Goal: Find specific page/section: Find specific page/section

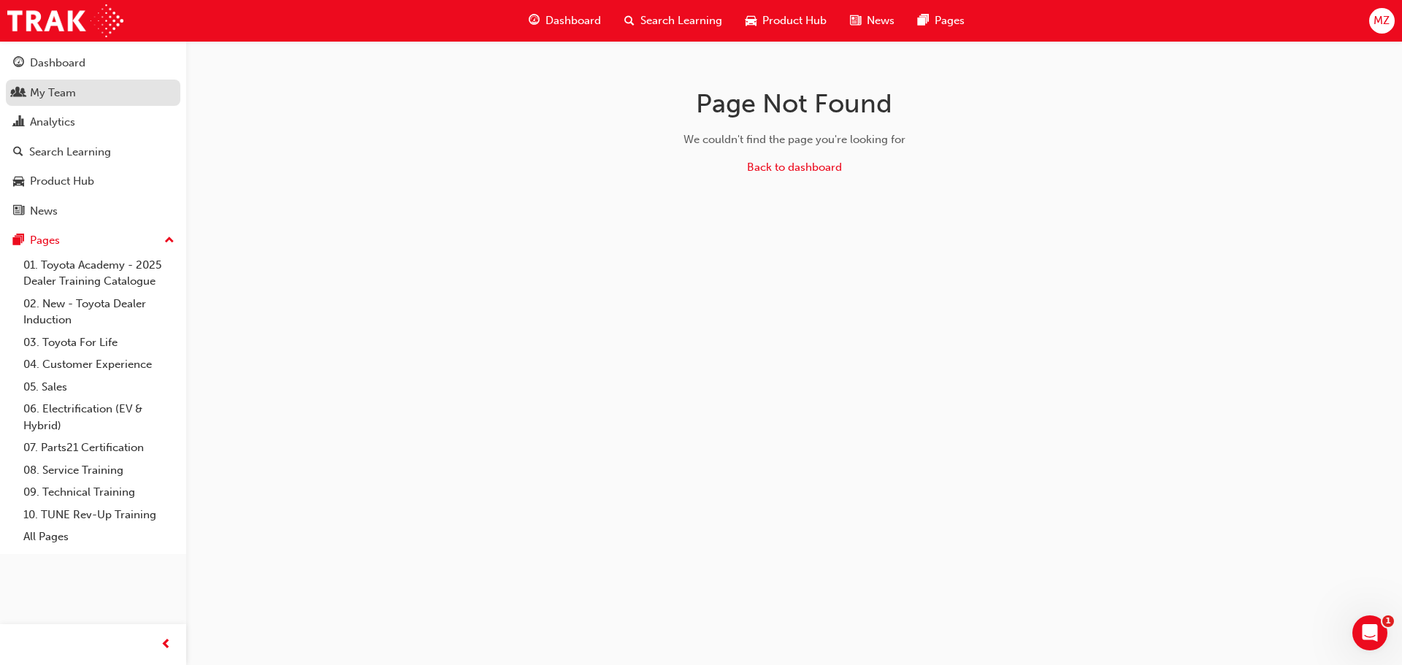
click at [42, 93] on div "My Team" at bounding box center [53, 93] width 46 height 17
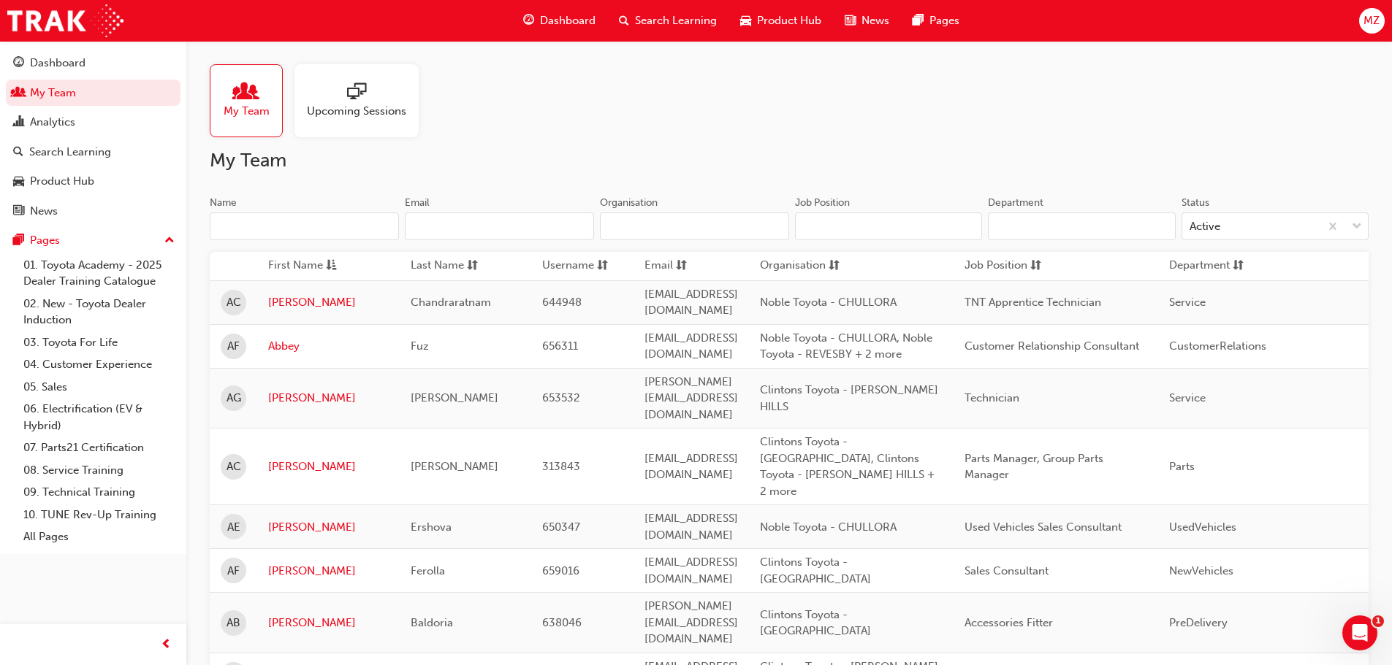
drag, startPoint x: 299, startPoint y: 234, endPoint x: 291, endPoint y: 233, distance: 7.3
click at [297, 234] on input "Name" at bounding box center [304, 227] width 189 height 28
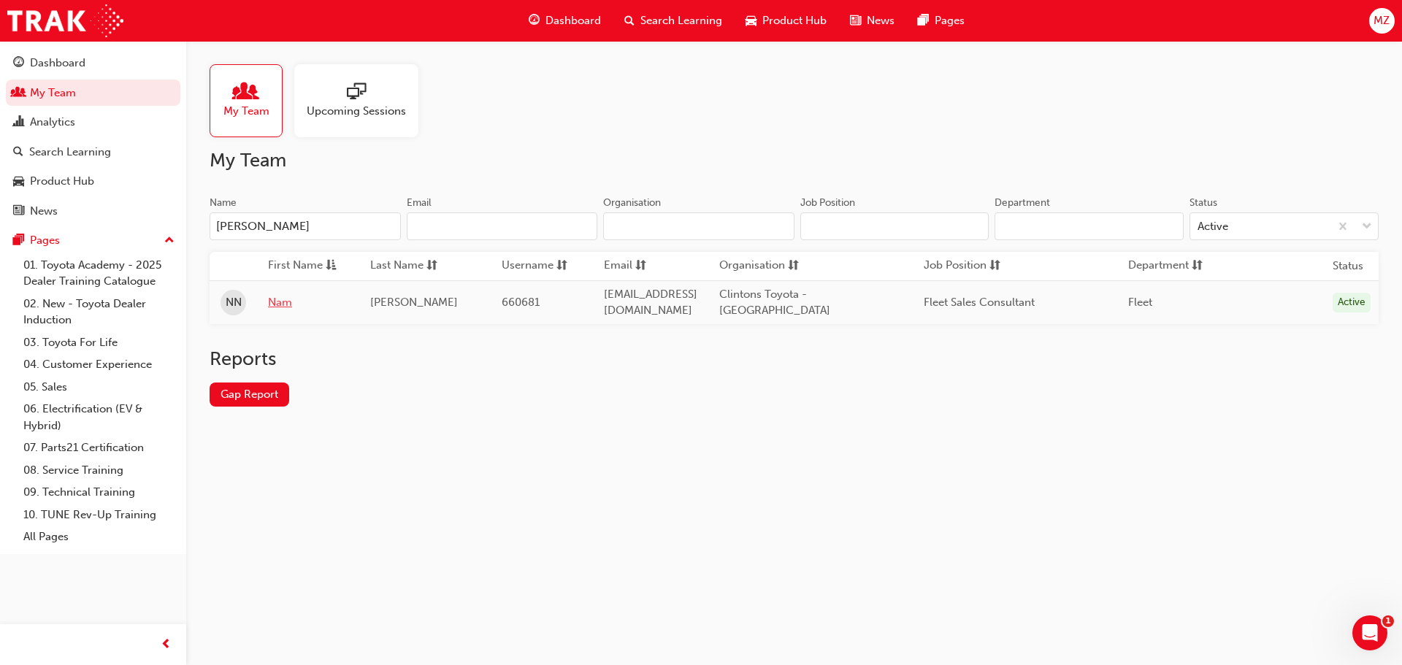
type input "[PERSON_NAME]"
click at [272, 298] on link "Nam" at bounding box center [308, 302] width 80 height 17
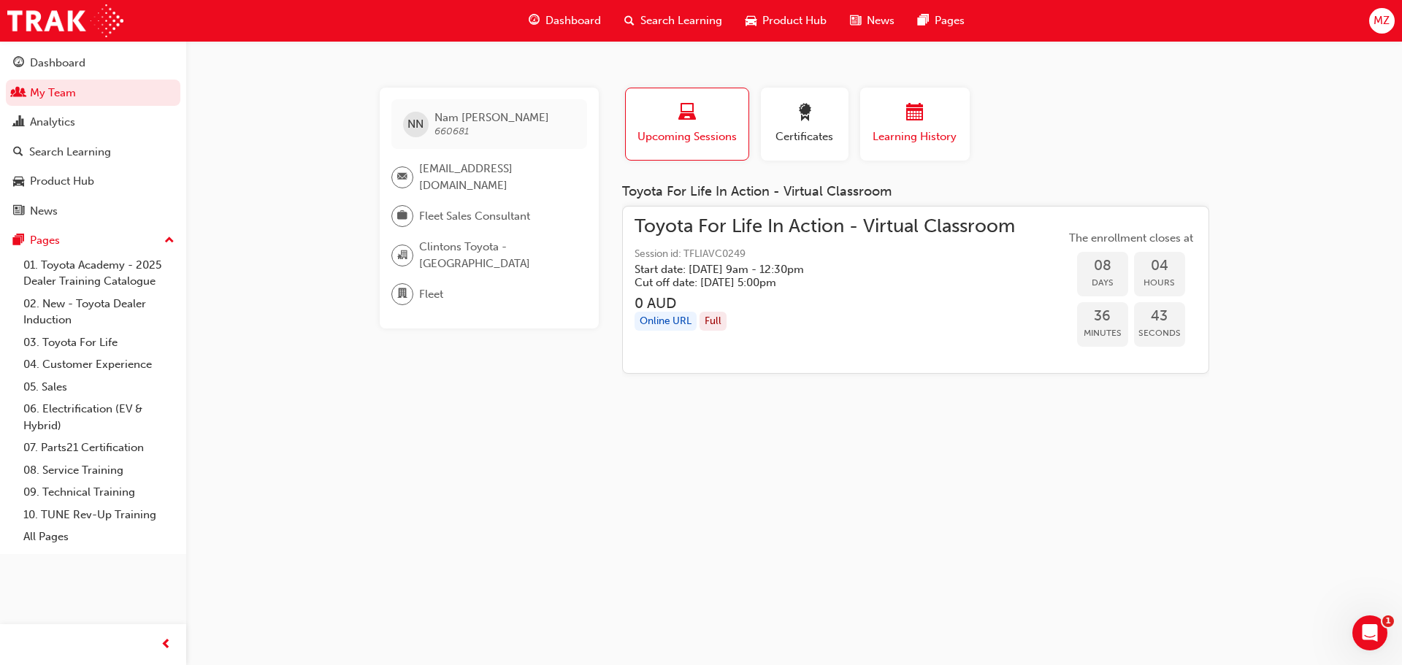
click at [925, 110] on div "button" at bounding box center [915, 115] width 88 height 23
